Goal: Information Seeking & Learning: Learn about a topic

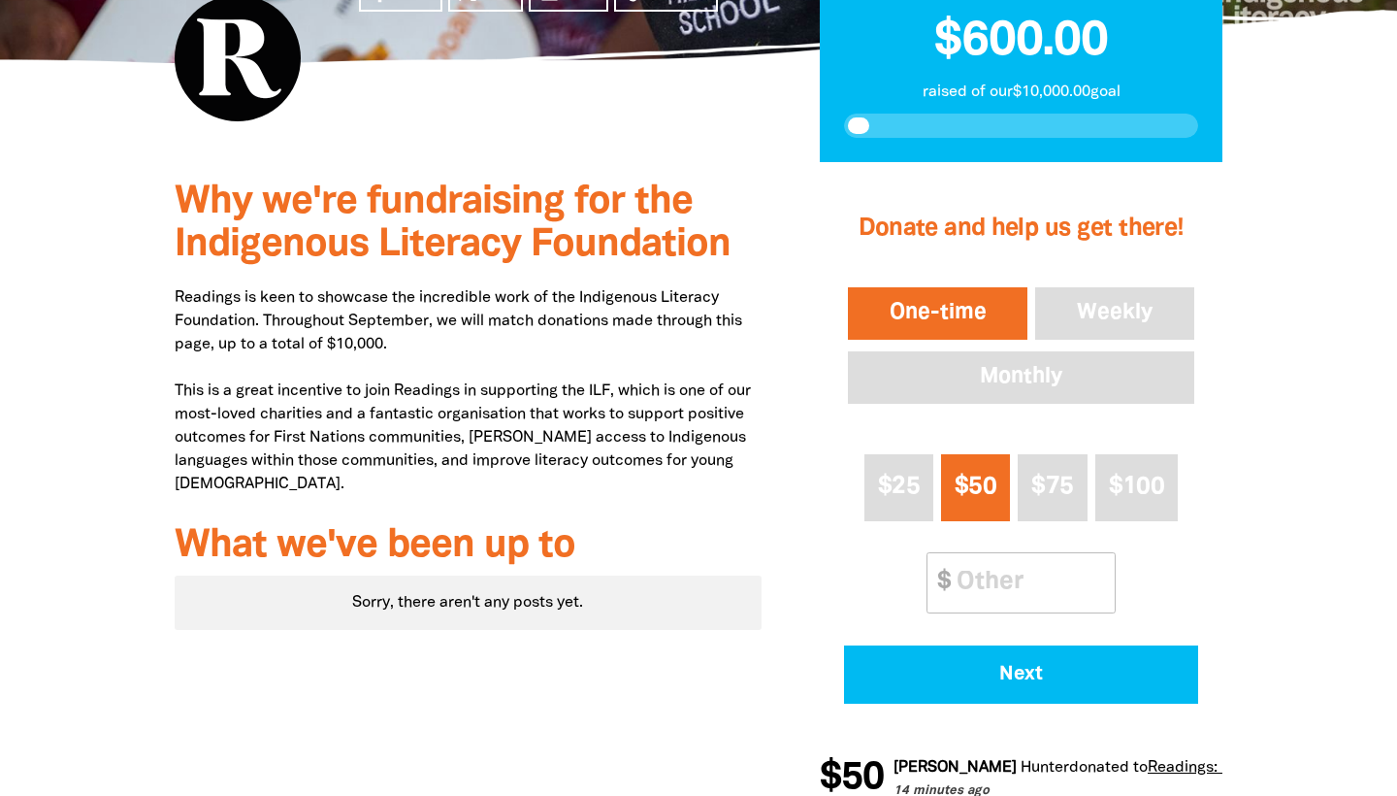
scroll to position [98, 0]
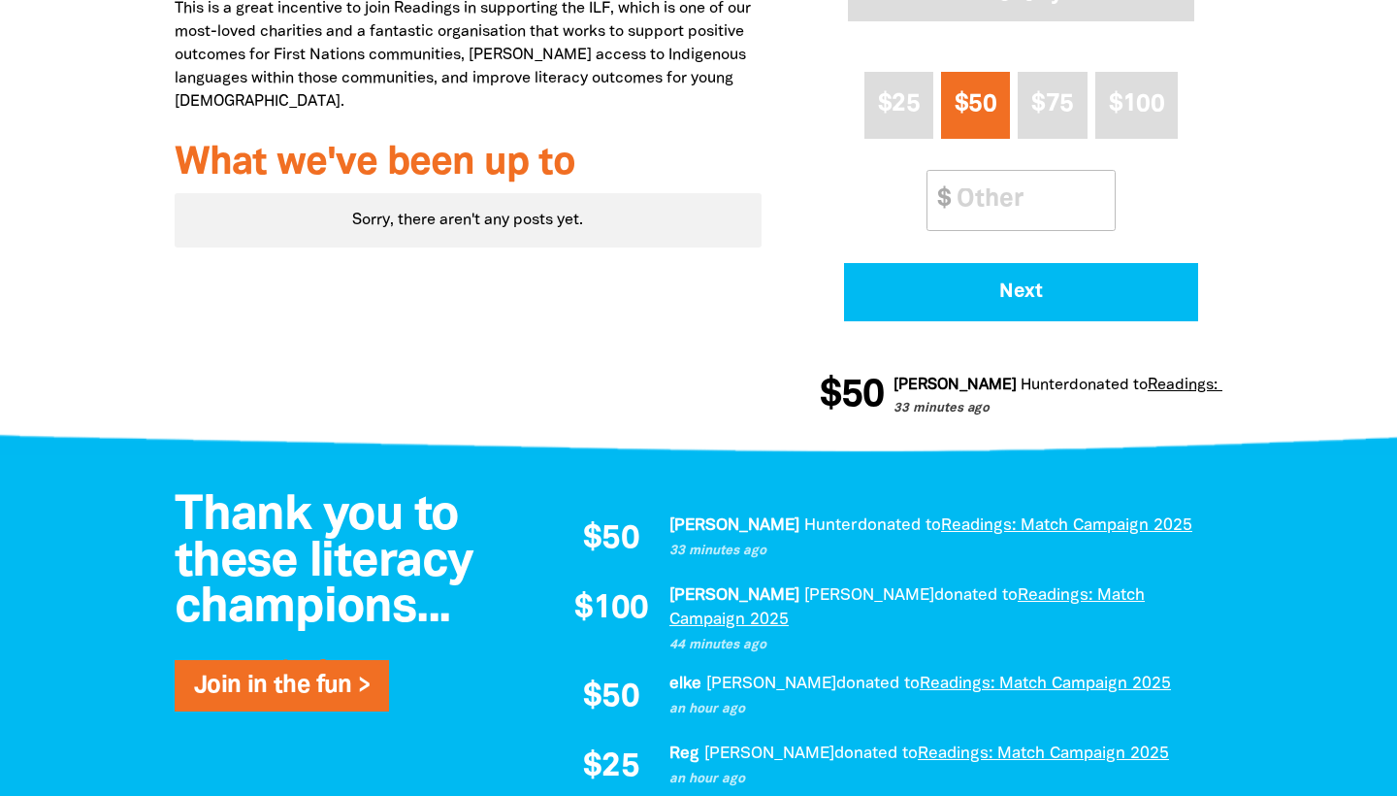
scroll to position [998, 0]
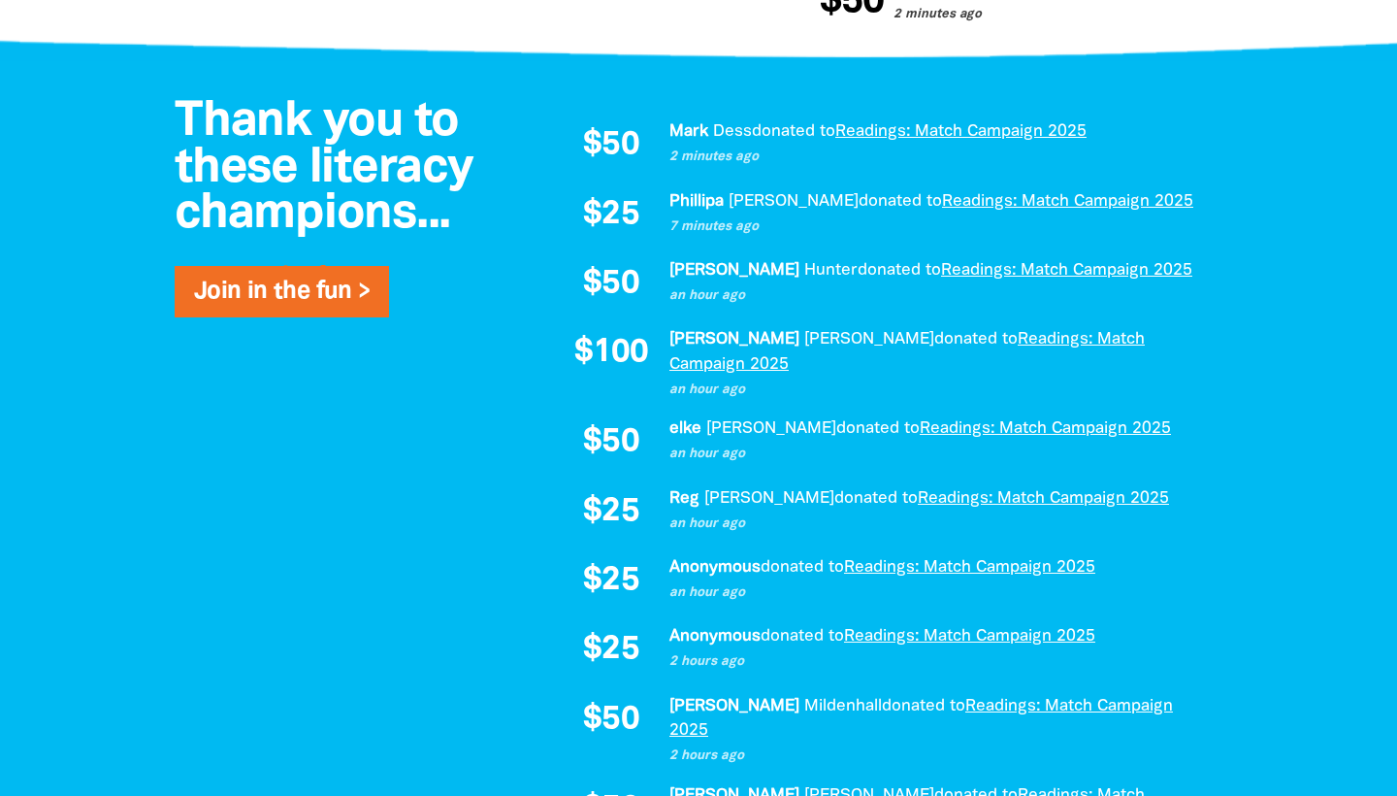
scroll to position [1295, 0]
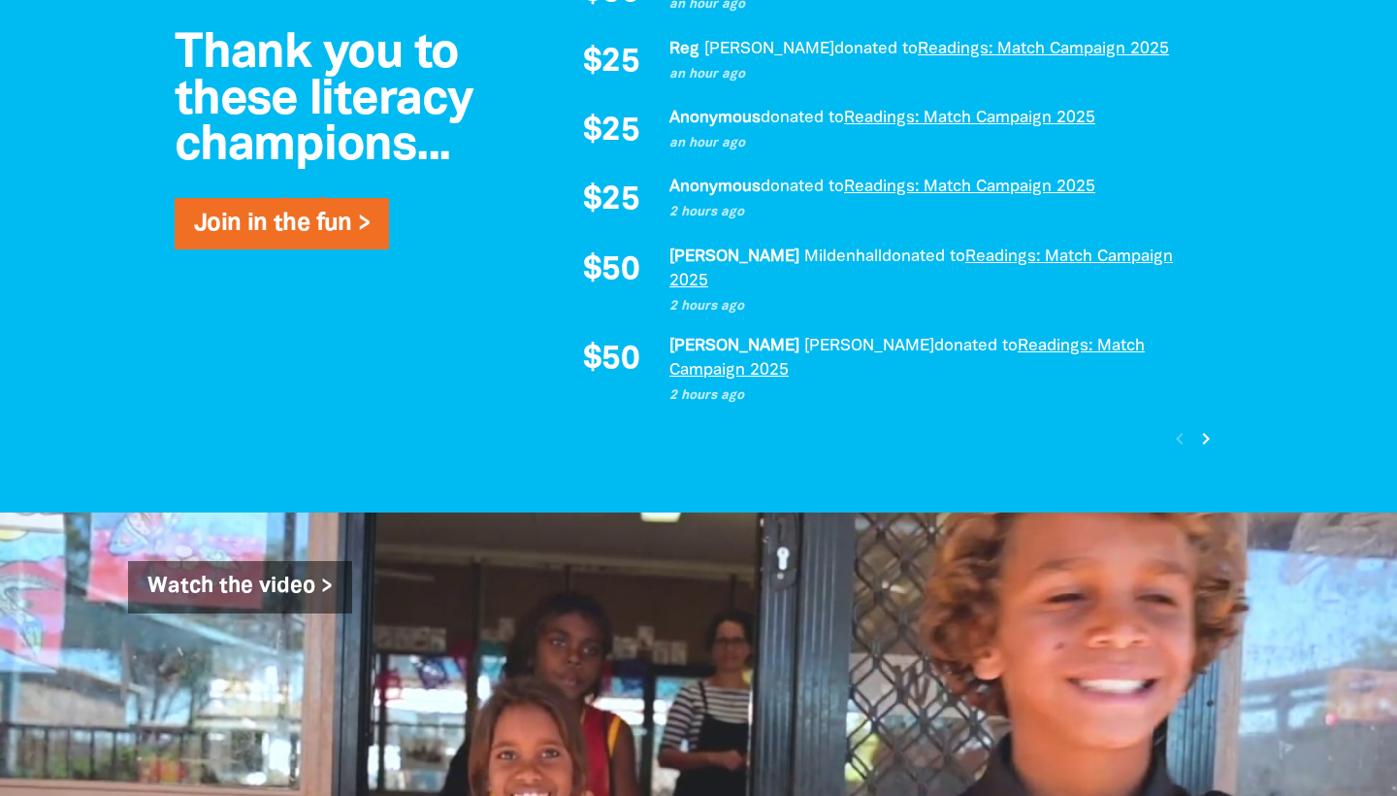
scroll to position [1762, 0]
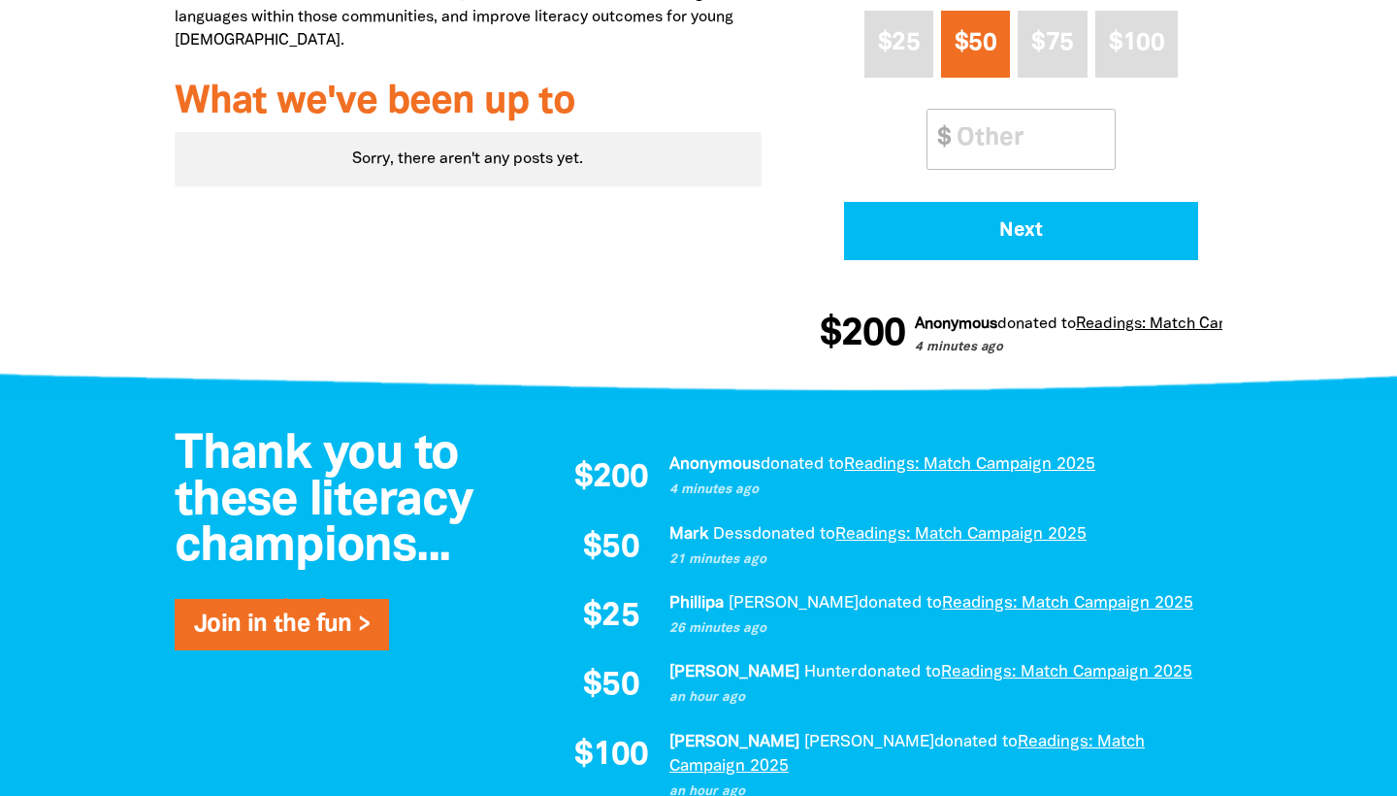
scroll to position [1228, 0]
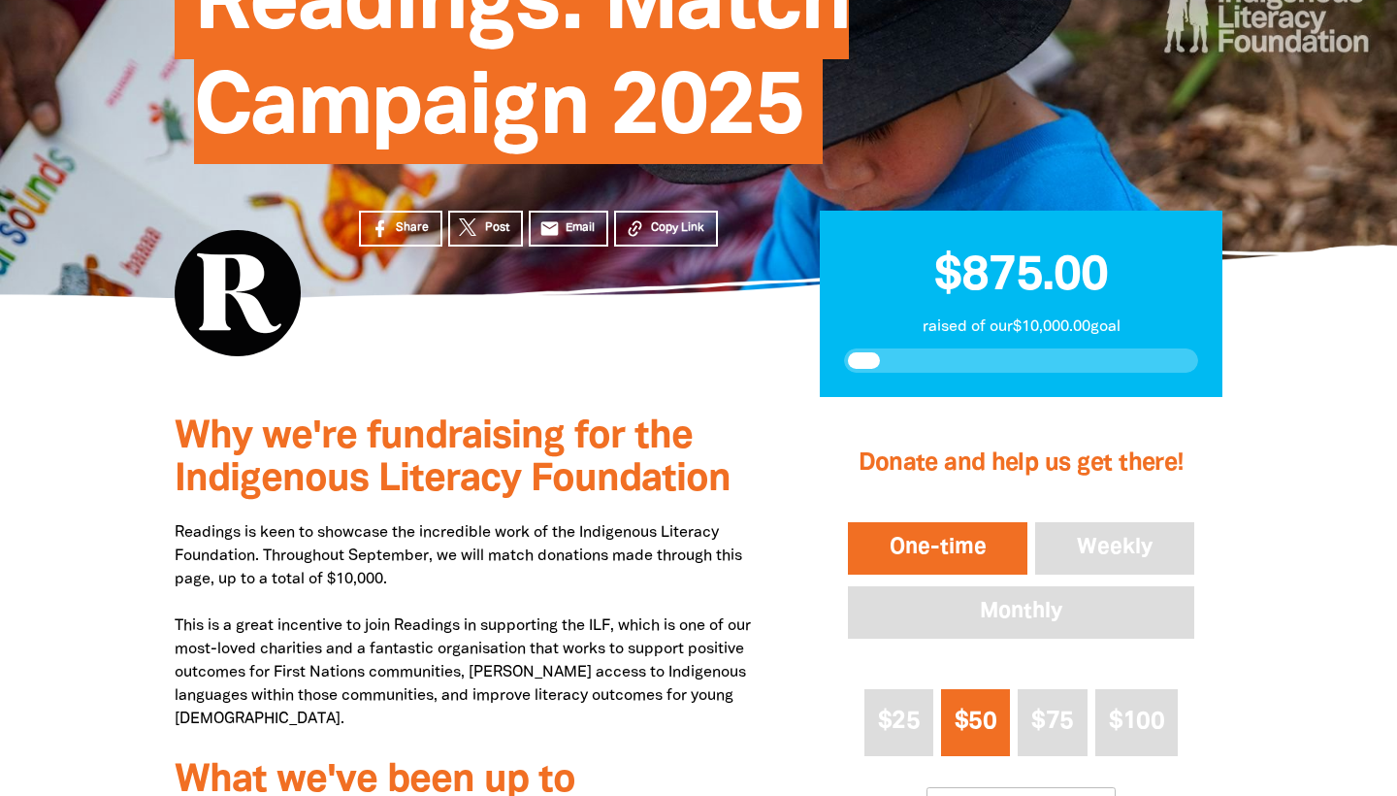
scroll to position [297, 0]
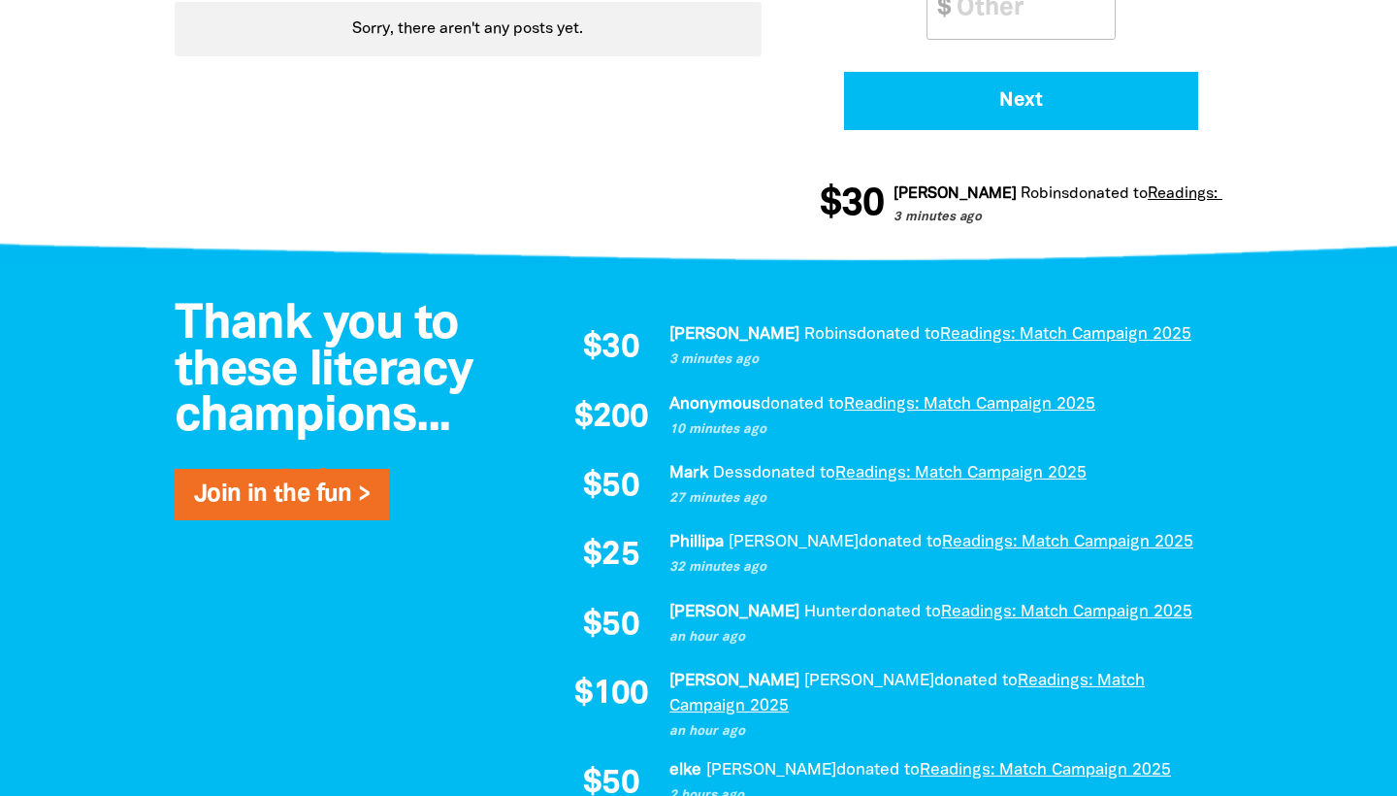
scroll to position [1095, 0]
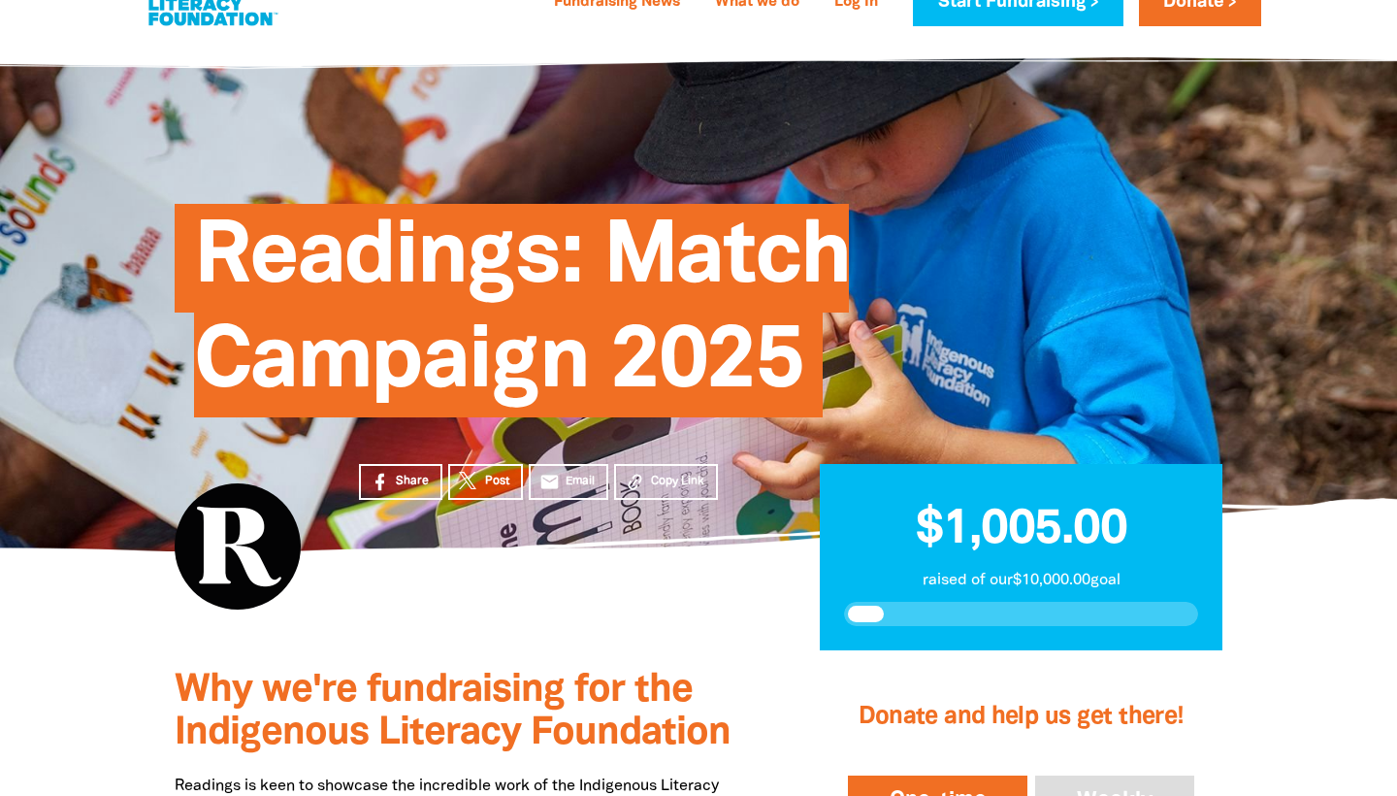
scroll to position [9, 0]
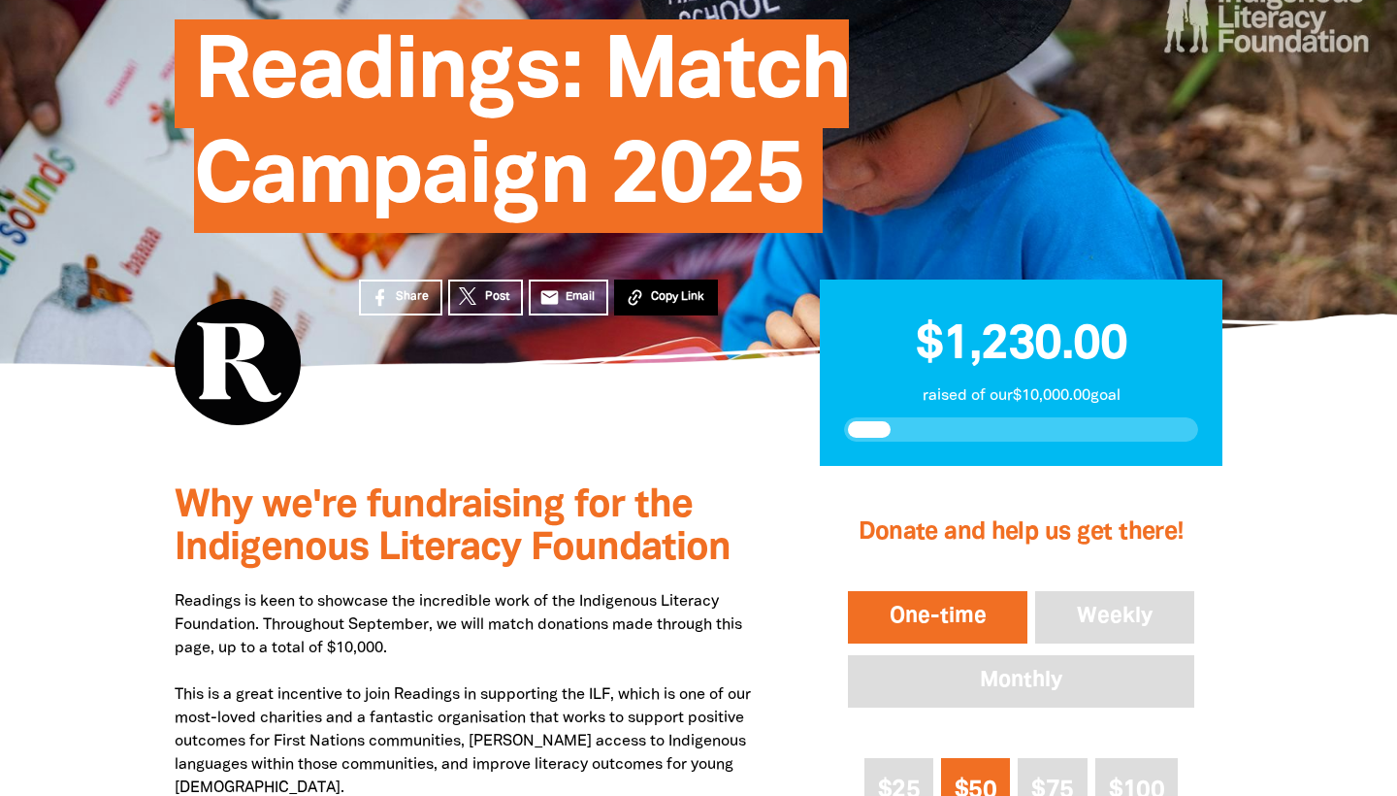
scroll to position [230, 0]
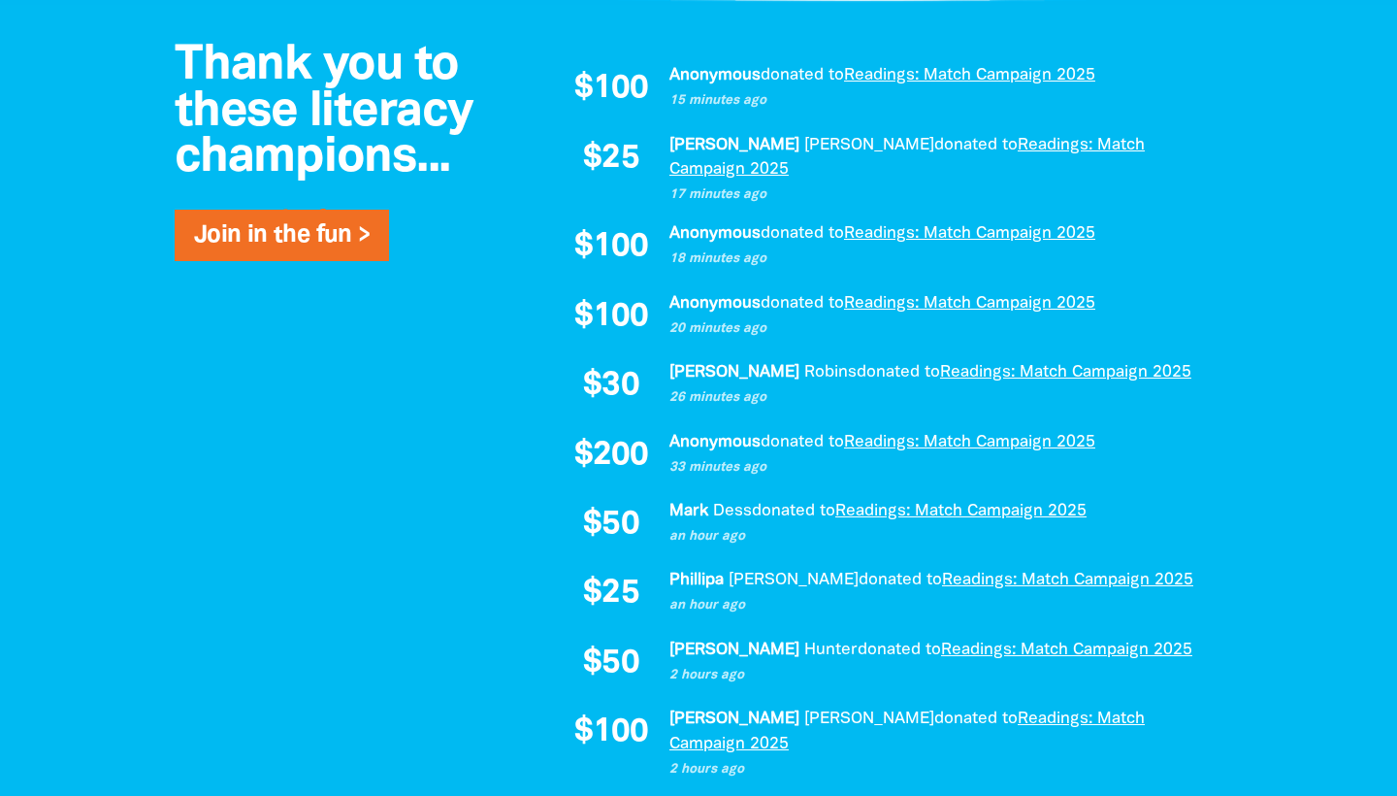
scroll to position [1368, 0]
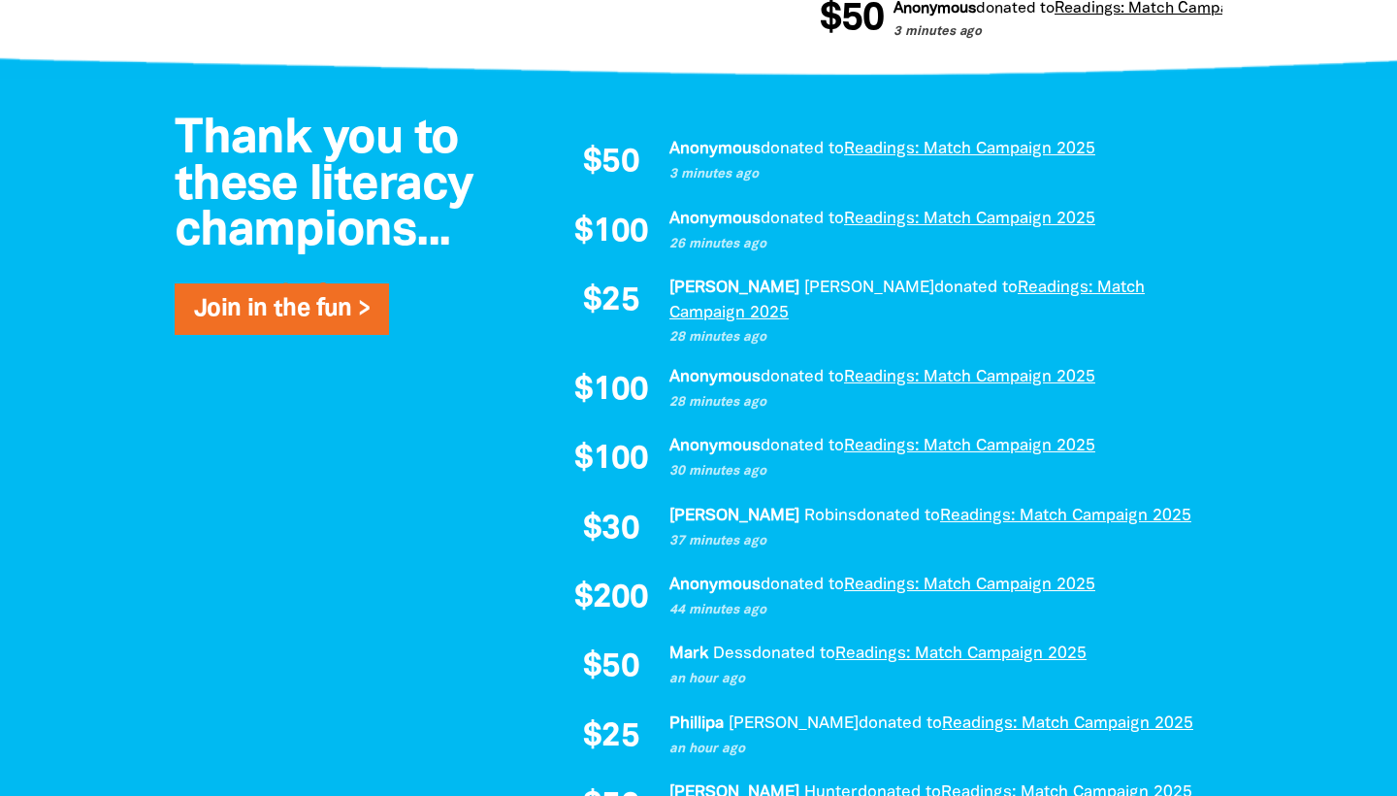
scroll to position [1293, 0]
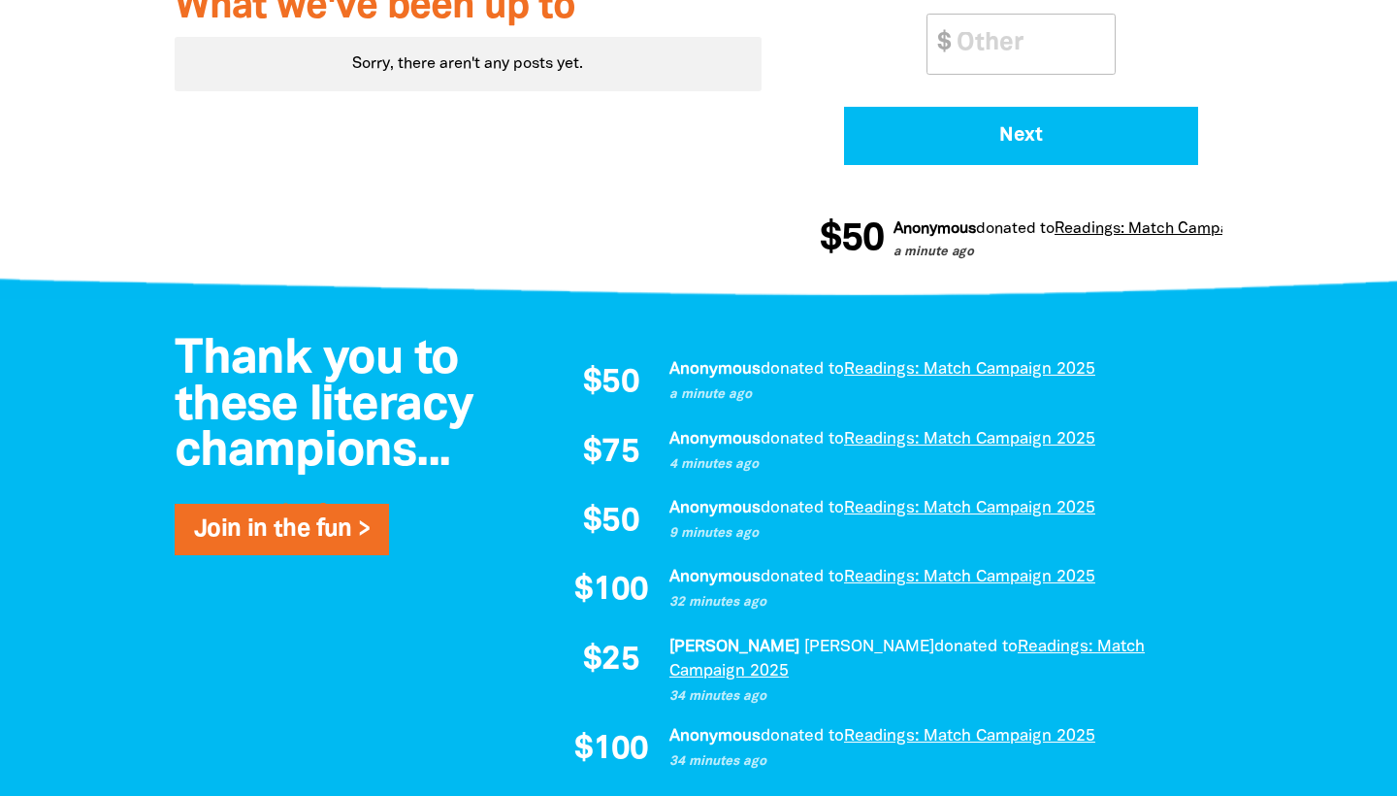
scroll to position [1283, 0]
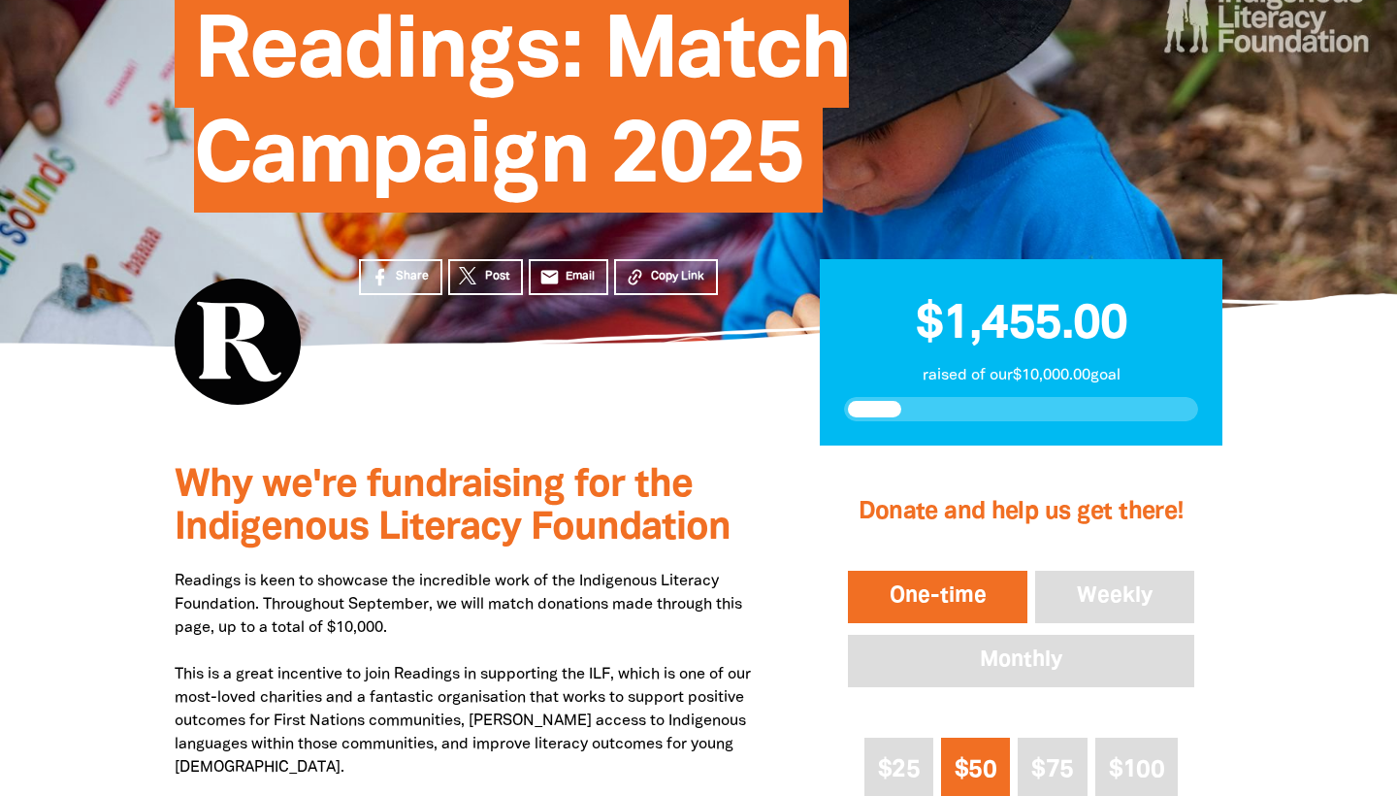
scroll to position [248, 0]
